Goal: Understand process/instructions

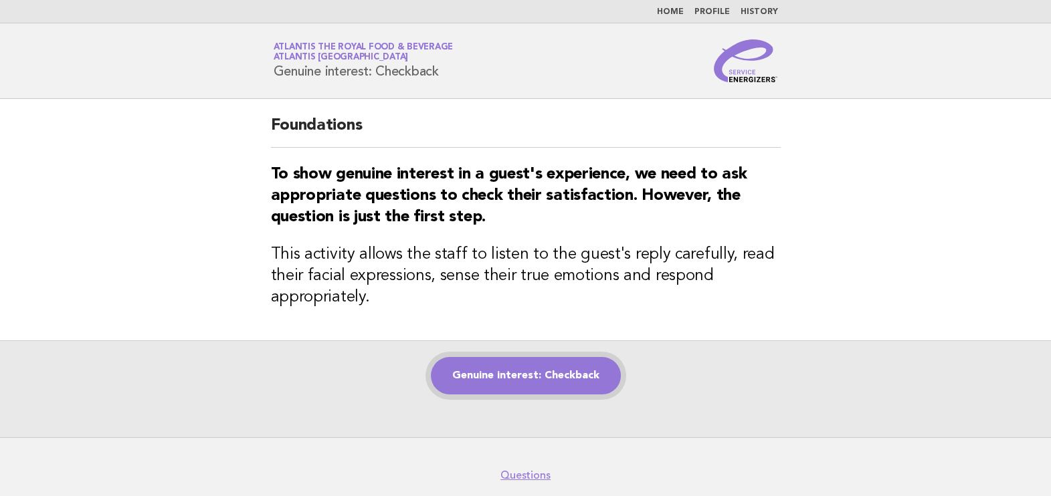
click at [559, 369] on link "Genuine interest: Checkback" at bounding box center [526, 375] width 190 height 37
drag, startPoint x: 268, startPoint y: 122, endPoint x: 359, endPoint y: 127, distance: 91.8
click at [359, 127] on div "Foundations To show genuine interest in a guest's experience, we need to ask ap…" at bounding box center [526, 220] width 542 height 242
copy h2 "Foundations"
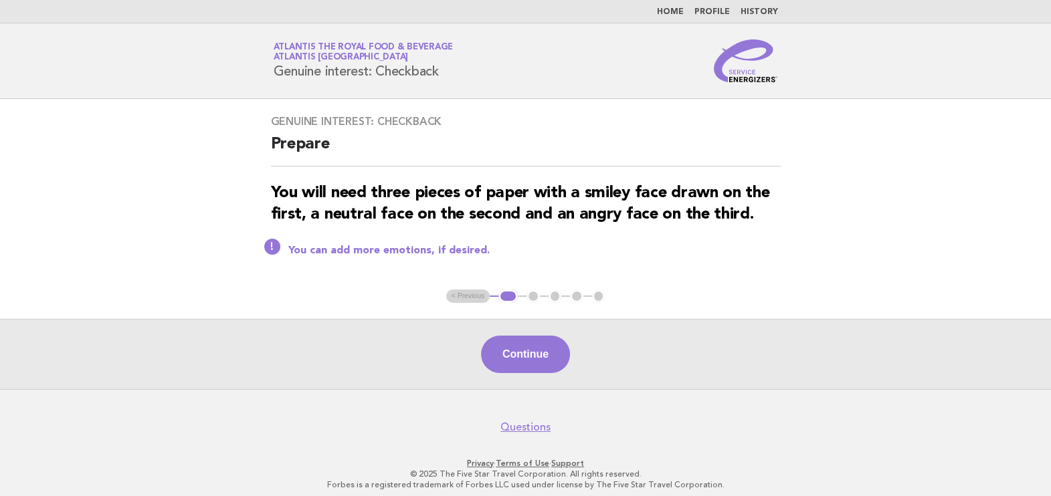
click at [472, 298] on ul "< Previous 1 2 3 4 5" at bounding box center [525, 296] width 159 height 13
click at [467, 292] on ul "< Previous 1 2 3 4 5" at bounding box center [525, 296] width 159 height 13
click at [544, 336] on button "Continue" at bounding box center [525, 354] width 89 height 37
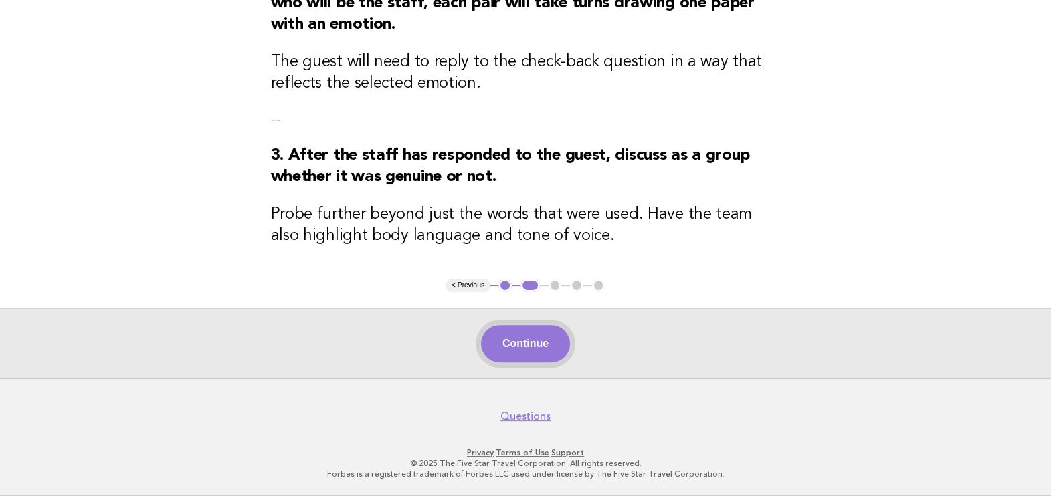
click at [556, 326] on button "Continue" at bounding box center [525, 343] width 89 height 37
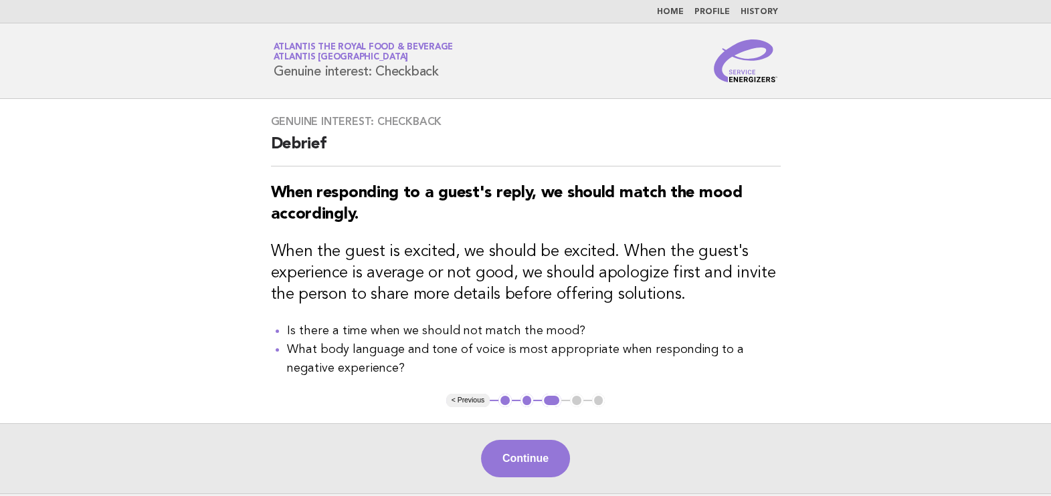
click at [500, 461] on button "Continue" at bounding box center [525, 458] width 89 height 37
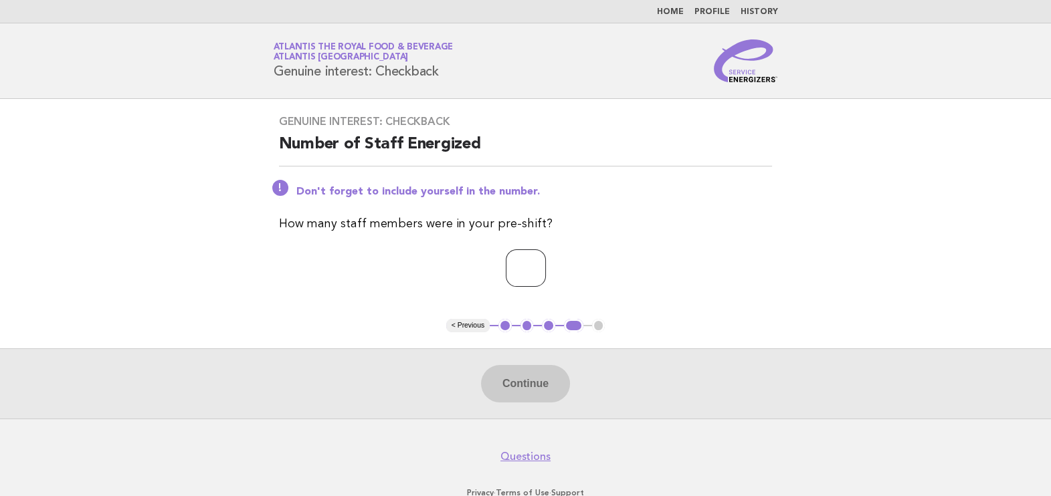
click at [539, 250] on input "number" at bounding box center [526, 268] width 40 height 37
type input "**"
click at [529, 387] on button "Continue" at bounding box center [525, 383] width 89 height 37
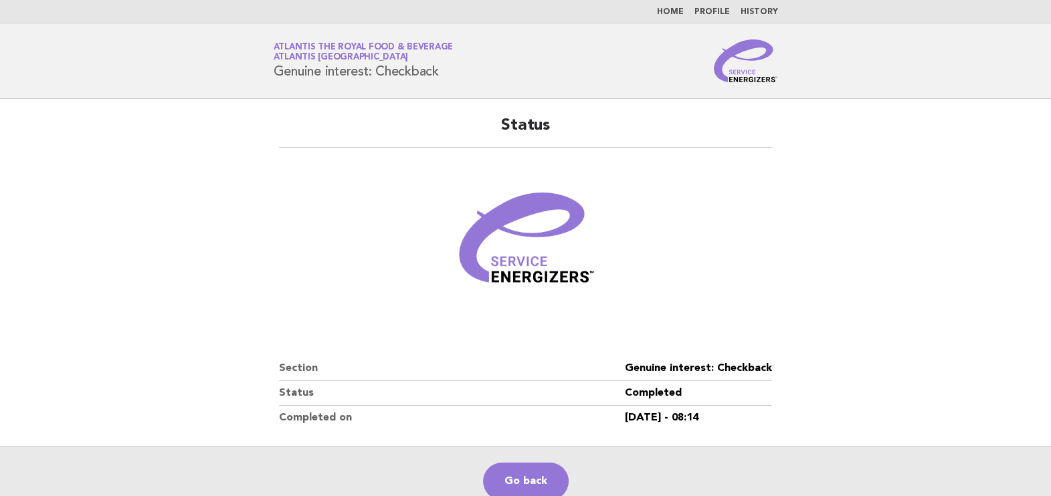
click at [673, 13] on link "Home" at bounding box center [670, 12] width 27 height 8
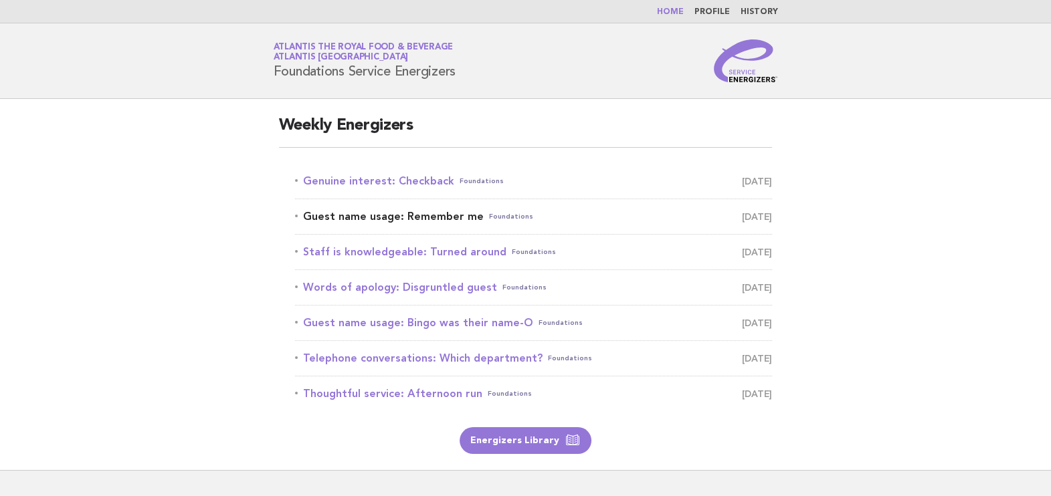
click at [440, 217] on link "Guest name usage: Remember me Foundations October 9" at bounding box center [534, 216] width 478 height 19
click at [395, 173] on link "Genuine interest: Checkback Foundations October 8" at bounding box center [534, 181] width 478 height 19
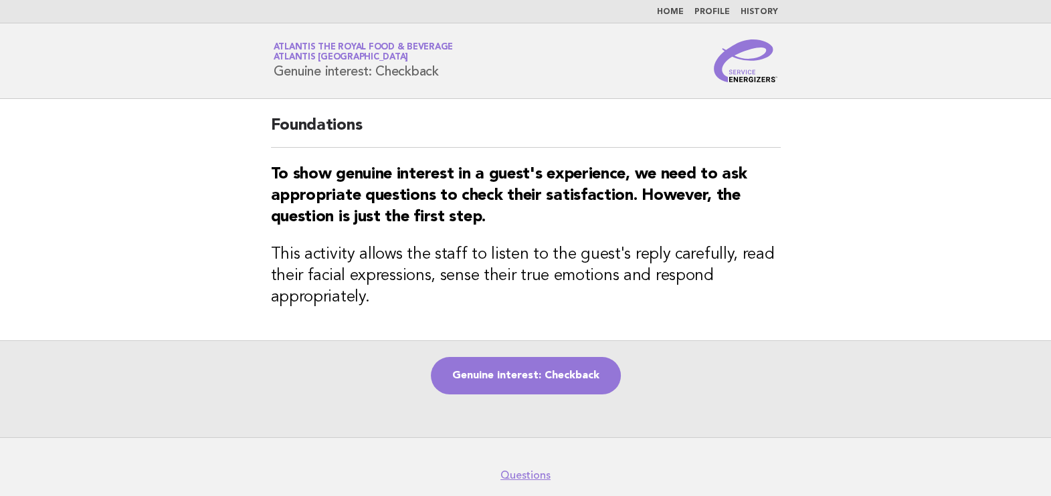
click at [678, 8] on link "Home" at bounding box center [670, 12] width 27 height 8
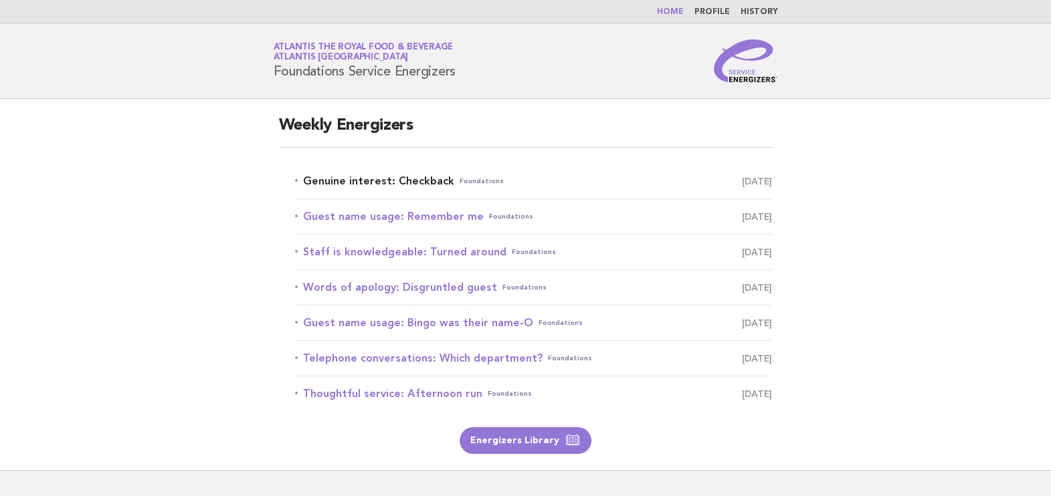
click at [426, 179] on link "Genuine interest: Checkback Foundations [DATE]" at bounding box center [534, 181] width 478 height 19
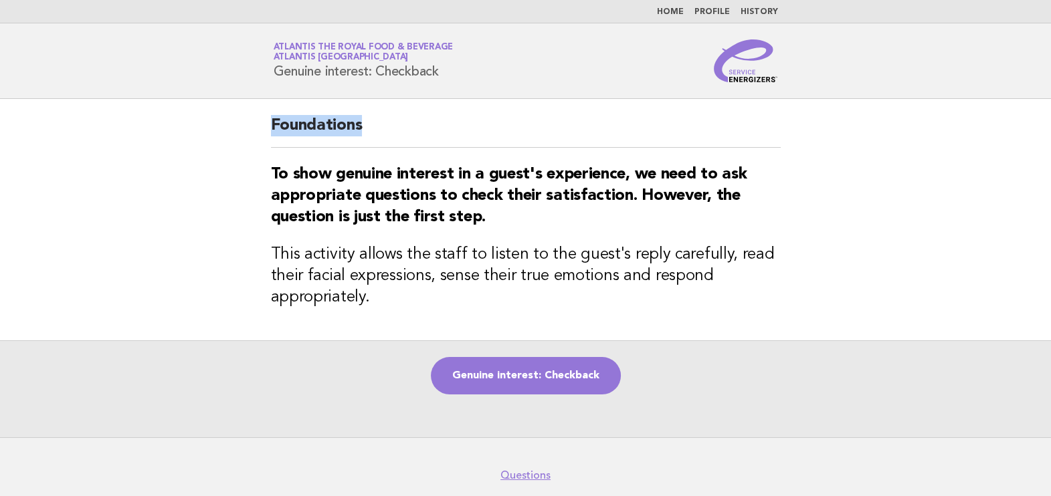
drag, startPoint x: 271, startPoint y: 130, endPoint x: 371, endPoint y: 134, distance: 100.4
click at [371, 134] on h2 "Foundations" at bounding box center [526, 131] width 510 height 33
copy h2 "Foundations"
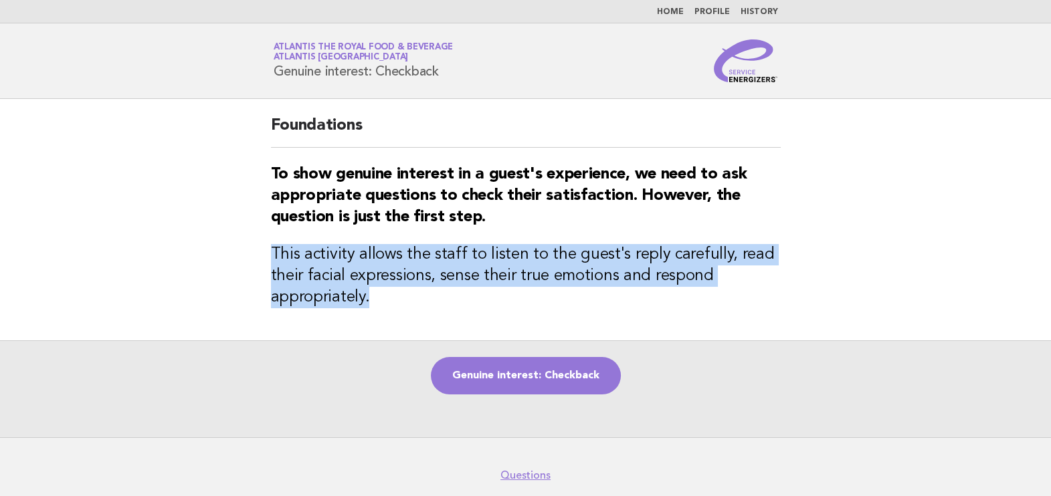
drag, startPoint x: 269, startPoint y: 247, endPoint x: 459, endPoint y: 307, distance: 199.3
click at [459, 307] on div "Foundations To show genuine interest in a guest's experience, we need to ask ap…" at bounding box center [526, 220] width 542 height 242
copy h3 "This activity allows the staff to listen to the guest's reply carefully, read t…"
